Goal: Information Seeking & Learning: Learn about a topic

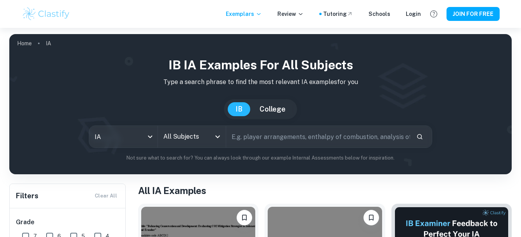
click at [185, 143] on input "All Subjects" at bounding box center [185, 137] width 49 height 15
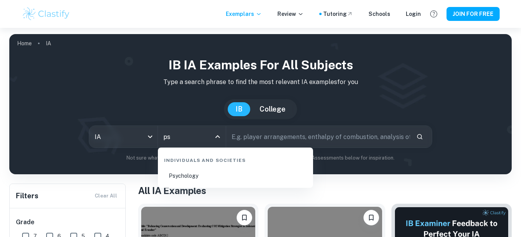
type input "psy"
click at [195, 178] on li "Psychology" at bounding box center [235, 176] width 149 height 18
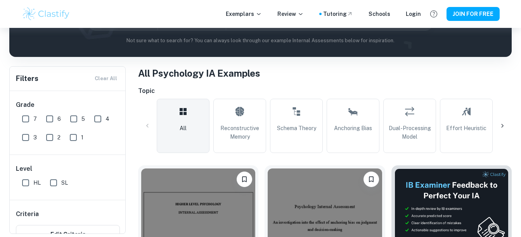
scroll to position [193, 0]
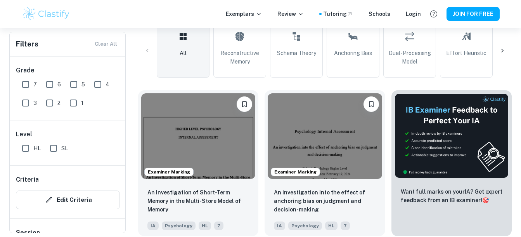
click at [34, 109] on label "3" at bounding box center [27, 103] width 19 height 16
click at [33, 109] on input "3" at bounding box center [26, 103] width 16 height 16
checkbox input "true"
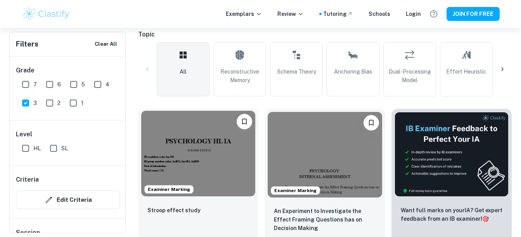
scroll to position [211, 0]
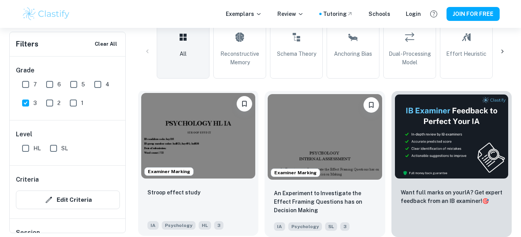
click at [209, 143] on img at bounding box center [198, 136] width 114 height 86
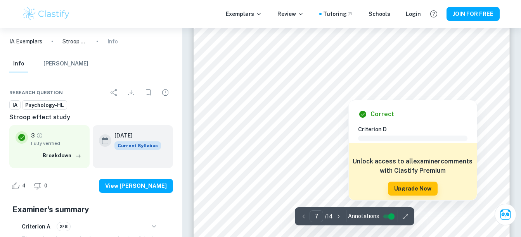
scroll to position [2967, 0]
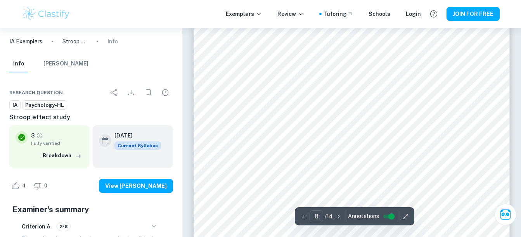
type input "7"
